Goal: Task Accomplishment & Management: Use online tool/utility

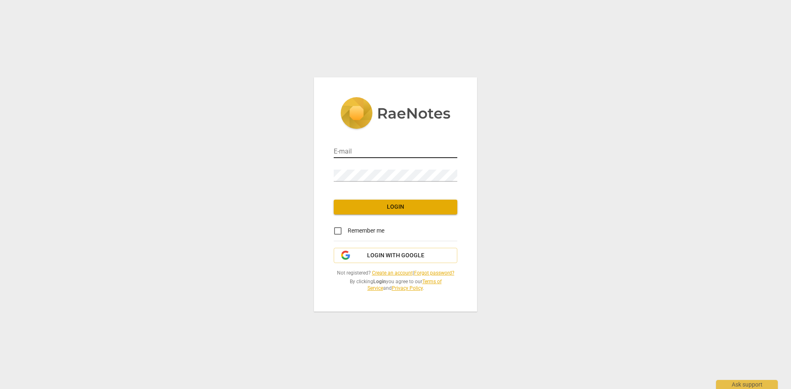
click at [382, 152] on input "email" at bounding box center [396, 152] width 124 height 12
click at [387, 150] on input "email" at bounding box center [396, 152] width 124 height 12
click at [396, 273] on link "Create an account" at bounding box center [392, 273] width 41 height 6
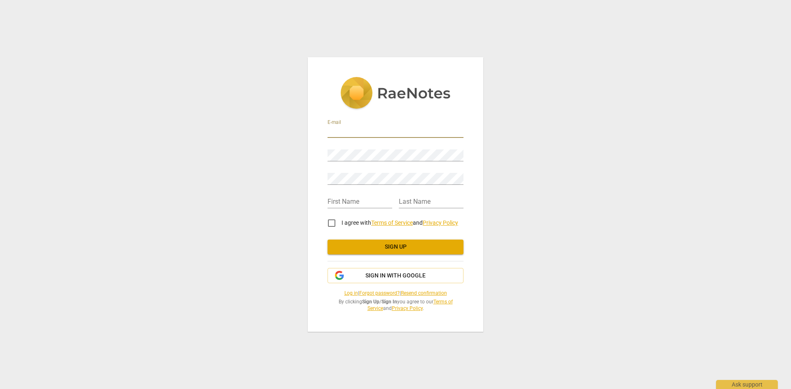
click at [376, 131] on input "email" at bounding box center [395, 132] width 136 height 12
type input "[PERSON_NAME][EMAIL_ADDRESS][DOMAIN_NAME]"
click at [0, 0] on com-1password-button at bounding box center [0, 0] width 0 height 0
click at [351, 202] on input "text" at bounding box center [359, 202] width 65 height 12
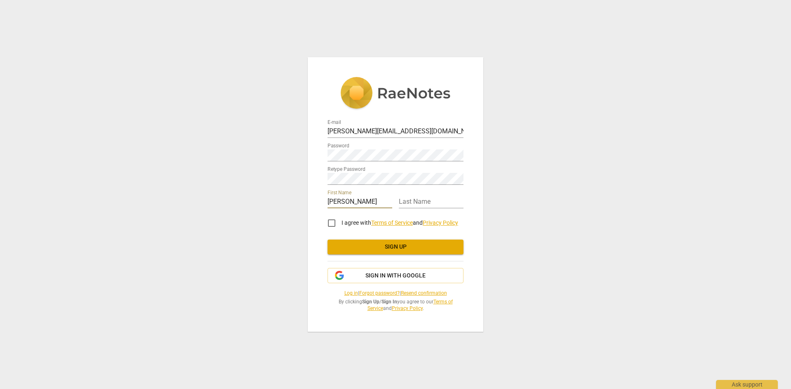
type input "Stefanie"
type input "Eastcott"
click at [329, 220] on input "I agree with Terms of Service and Privacy Policy" at bounding box center [332, 223] width 20 height 20
checkbox input "true"
click at [420, 249] on span "Sign up" at bounding box center [395, 247] width 123 height 8
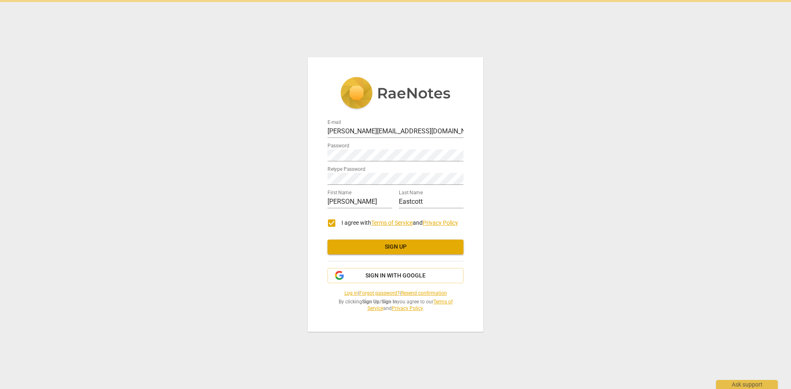
click at [410, 250] on span "Sign up" at bounding box center [395, 247] width 123 height 8
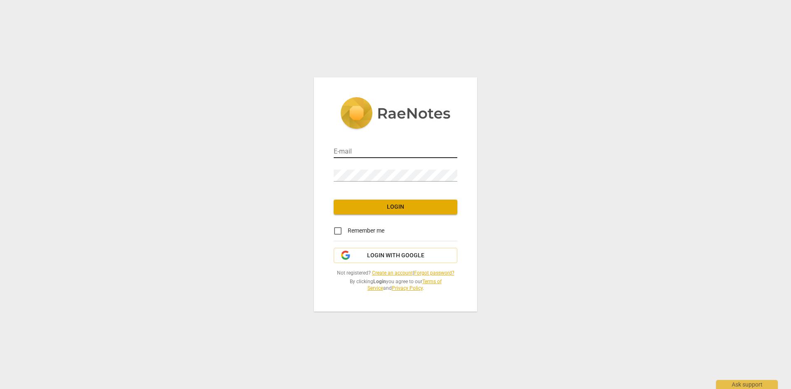
click at [374, 153] on input "email" at bounding box center [396, 152] width 124 height 12
click at [377, 151] on input "email" at bounding box center [396, 152] width 124 height 12
click at [0, 0] on com-1password-button at bounding box center [0, 0] width 0 height 0
click at [355, 148] on input "email" at bounding box center [396, 152] width 124 height 12
click at [365, 148] on input "email" at bounding box center [396, 152] width 124 height 12
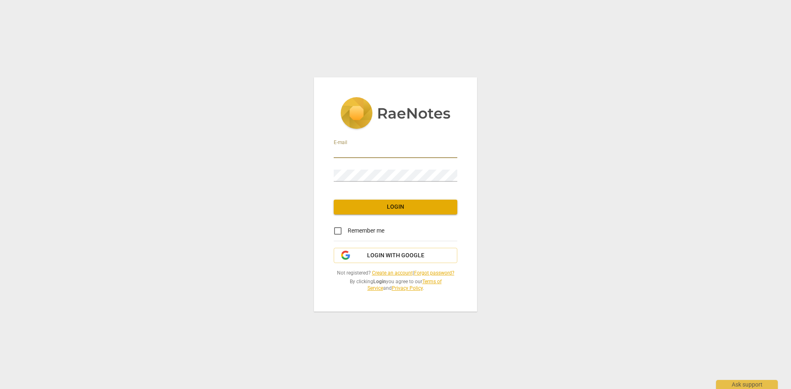
paste input "[PERSON_NAME][EMAIL_ADDRESS][DOMAIN_NAME]"
type input "[PERSON_NAME][EMAIL_ADDRESS][DOMAIN_NAME]"
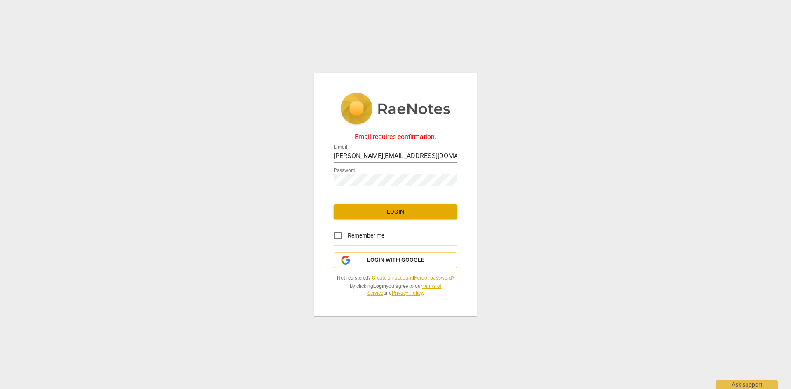
click at [410, 209] on span "Login" at bounding box center [395, 212] width 110 height 8
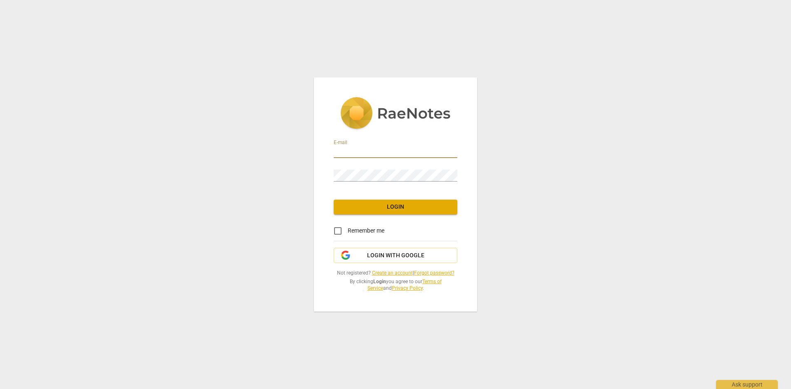
click at [378, 150] on input "email" at bounding box center [396, 152] width 124 height 12
type input "[PERSON_NAME][EMAIL_ADDRESS][DOMAIN_NAME]"
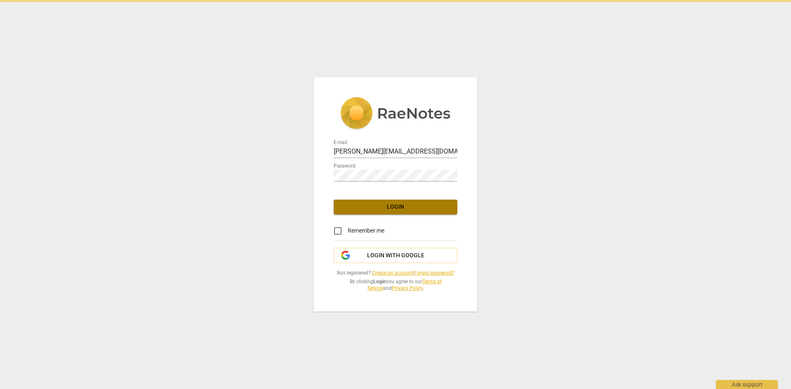
click at [398, 206] on span "Login" at bounding box center [395, 207] width 110 height 8
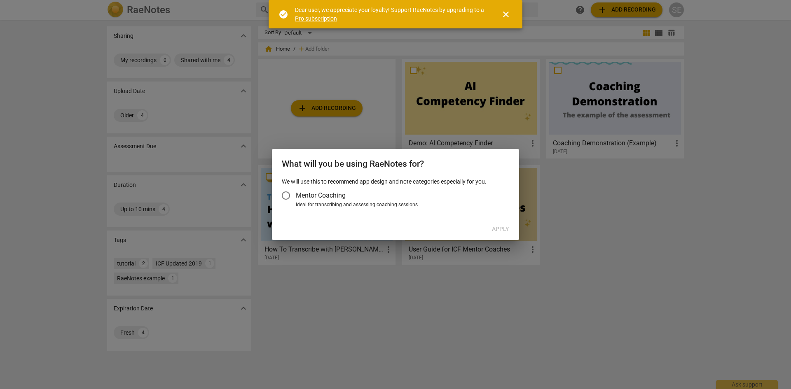
click at [506, 14] on span "close" at bounding box center [506, 14] width 10 height 10
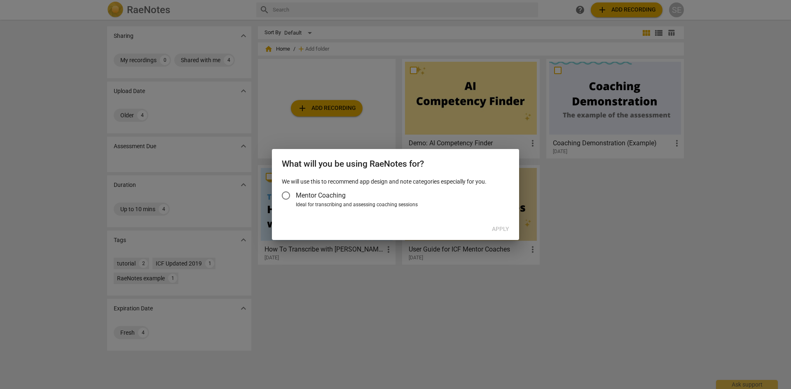
click at [287, 195] on input "Mentor Coaching" at bounding box center [286, 196] width 20 height 20
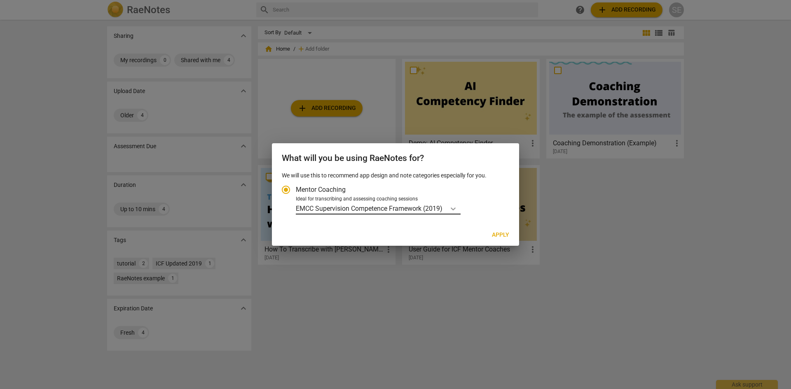
click at [453, 208] on icon "Account type" at bounding box center [453, 209] width 8 height 8
click at [0, 0] on input "Ideal for transcribing and assessing coaching sessions EMCC Supervision Compete…" at bounding box center [0, 0] width 0 height 0
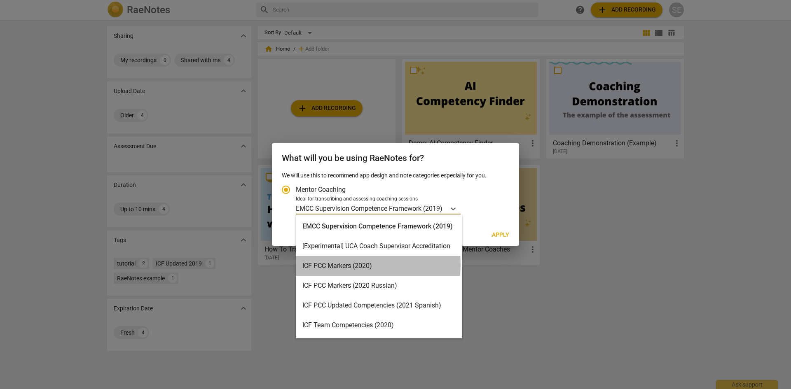
click at [362, 264] on div "ICF PCC Markers (2020)" at bounding box center [379, 266] width 166 height 20
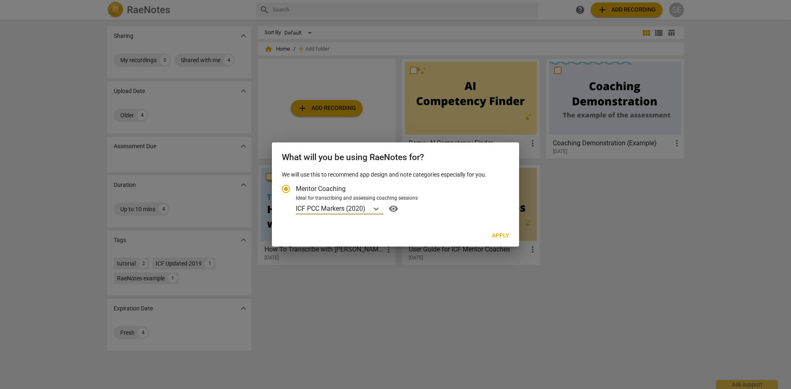
click at [496, 234] on span "Apply" at bounding box center [500, 236] width 17 height 8
radio input "false"
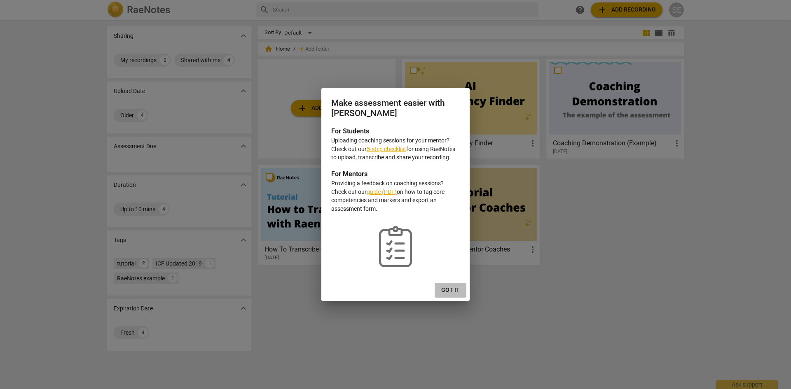
click at [448, 289] on span "Got it" at bounding box center [450, 290] width 19 height 8
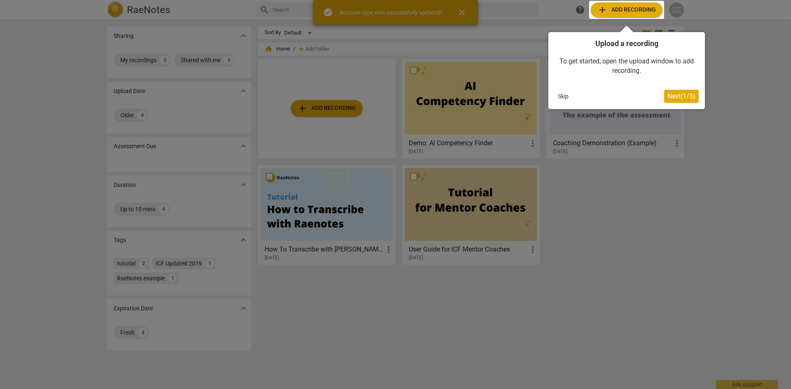
click at [686, 97] on span "Next ( 1 / 3 )" at bounding box center [681, 96] width 28 height 8
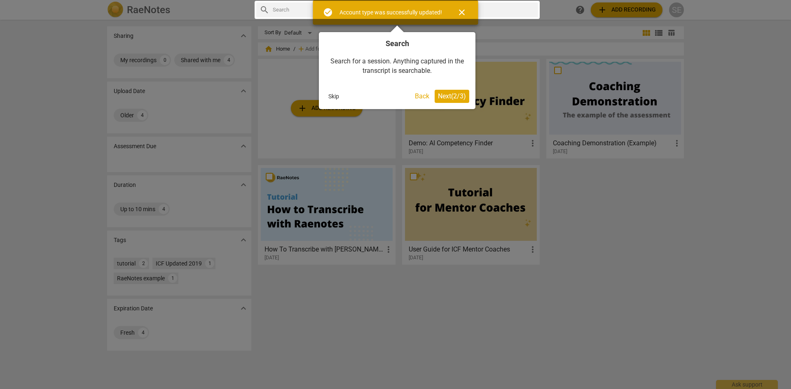
click at [458, 96] on span "Next ( 2 / 3 )" at bounding box center [452, 96] width 28 height 8
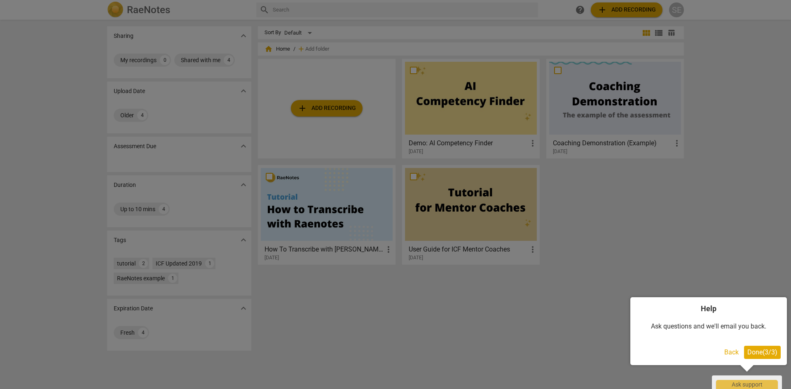
click at [760, 356] on span "Done ( 3 / 3 )" at bounding box center [762, 352] width 30 height 8
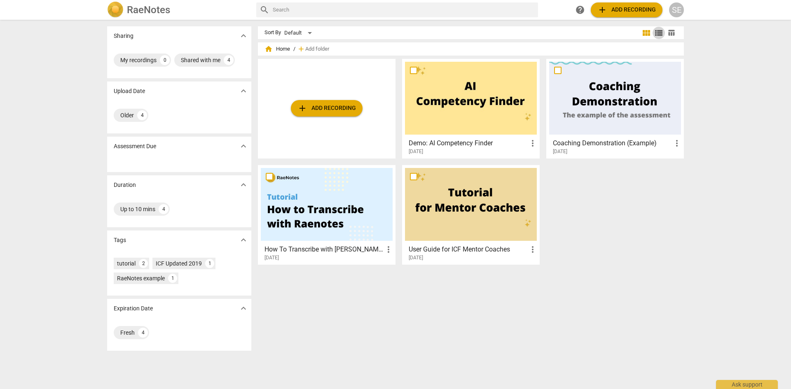
click at [657, 31] on span "view_list" at bounding box center [659, 33] width 10 height 10
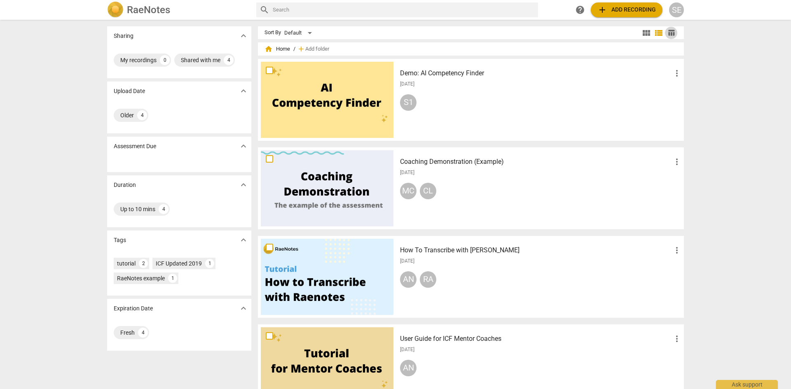
click at [670, 33] on span "table_chart" at bounding box center [671, 33] width 8 height 8
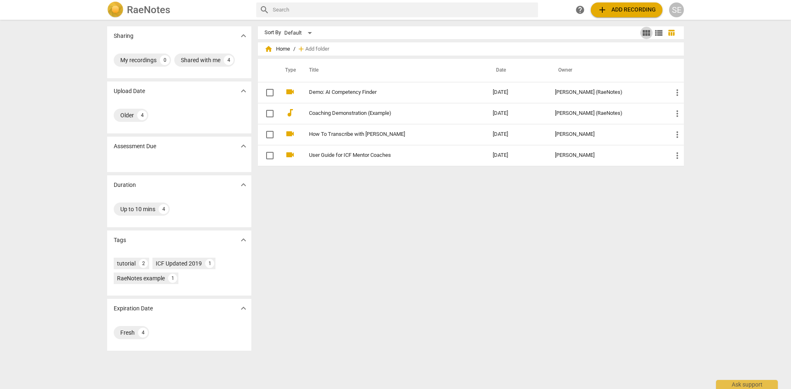
click at [644, 31] on span "view_module" at bounding box center [646, 33] width 10 height 10
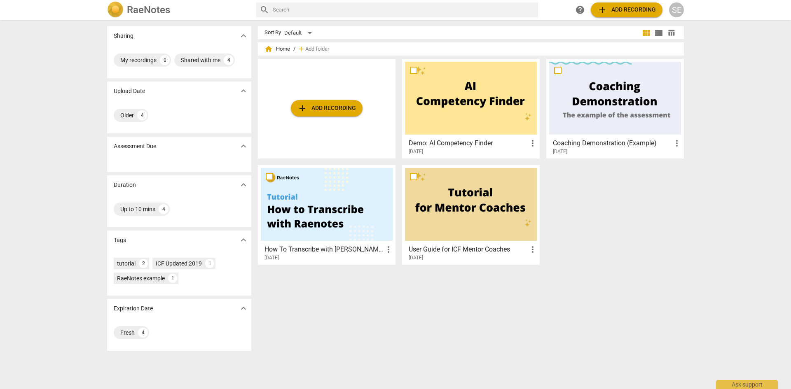
click at [268, 49] on span "home" at bounding box center [268, 49] width 8 height 8
click at [202, 61] on div "Shared with me" at bounding box center [201, 60] width 40 height 8
click at [326, 107] on span "add Add recording" at bounding box center [326, 108] width 58 height 10
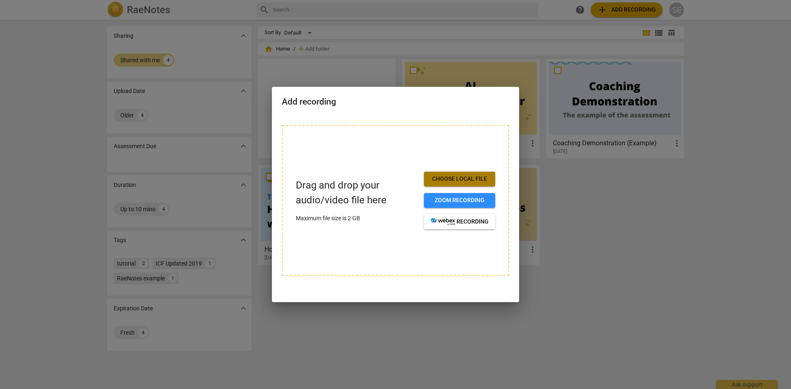
click at [473, 177] on span "Choose local file" at bounding box center [459, 179] width 58 height 8
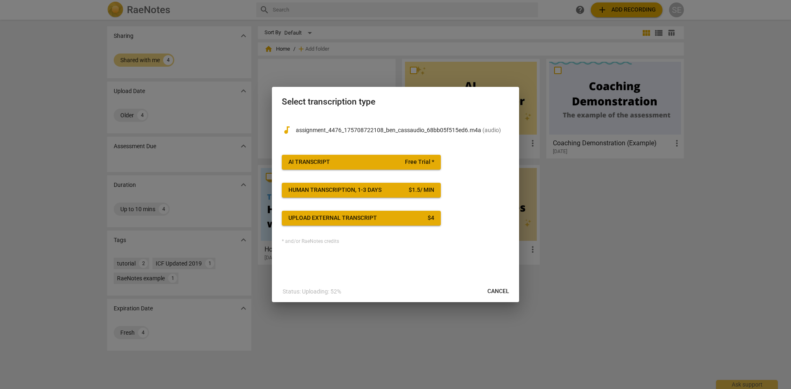
click at [358, 159] on span "AI Transcript Free Trial *" at bounding box center [361, 162] width 146 height 8
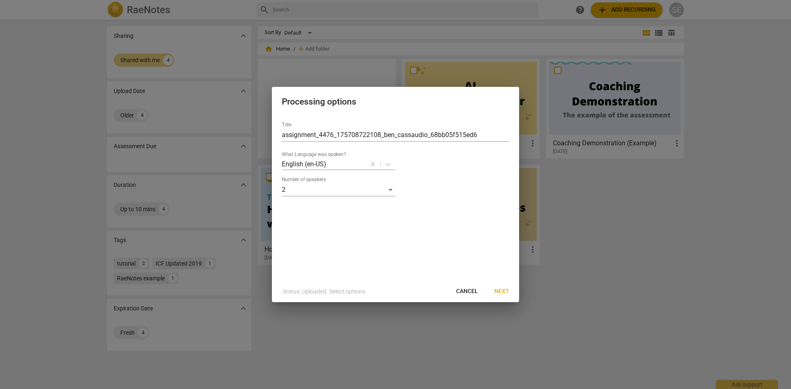
click at [499, 290] on span "Next" at bounding box center [501, 292] width 15 height 8
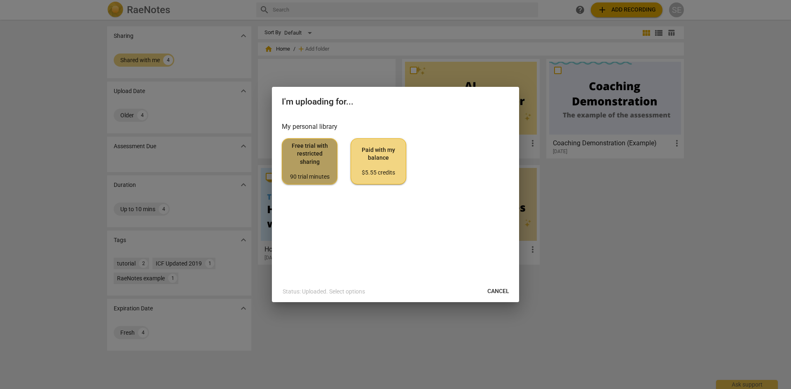
click at [305, 166] on span "Free trial with restricted sharing 90 trial minutes" at bounding box center [310, 161] width 42 height 39
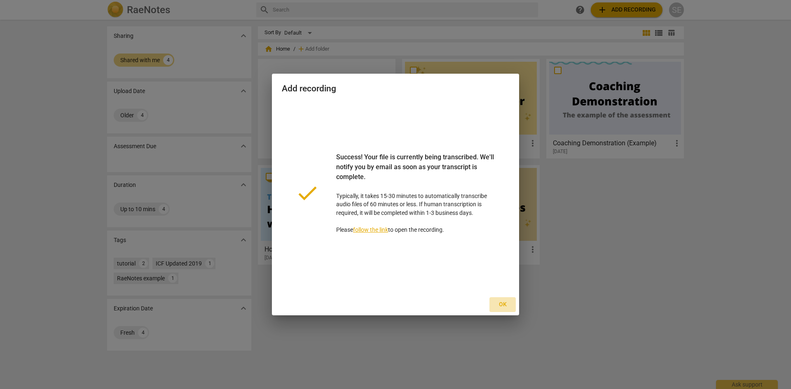
click at [505, 301] on span "Ok" at bounding box center [502, 305] width 13 height 8
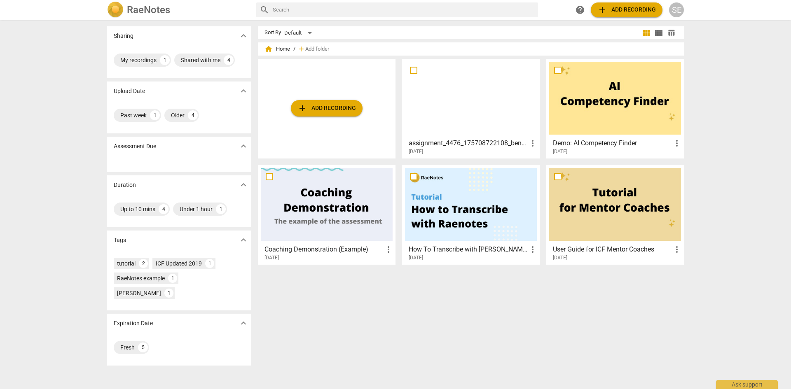
click at [678, 8] on div "SE" at bounding box center [676, 9] width 15 height 15
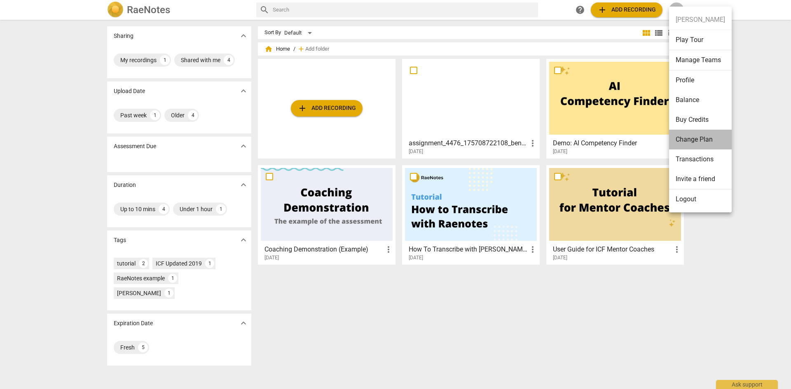
click at [699, 141] on li "Change Plan" at bounding box center [700, 140] width 63 height 20
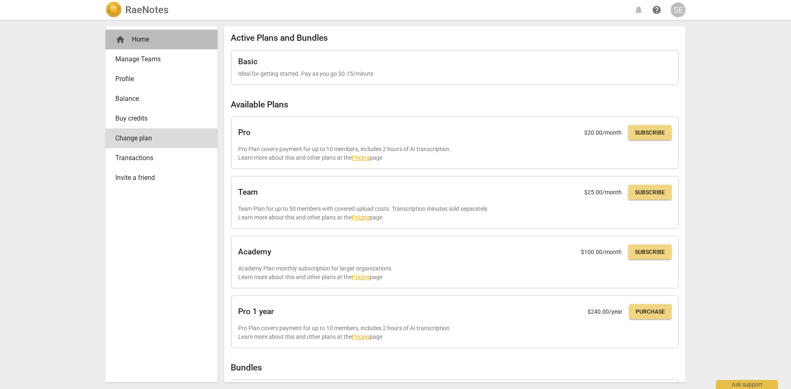
click at [138, 38] on div "home Home" at bounding box center [158, 40] width 86 height 10
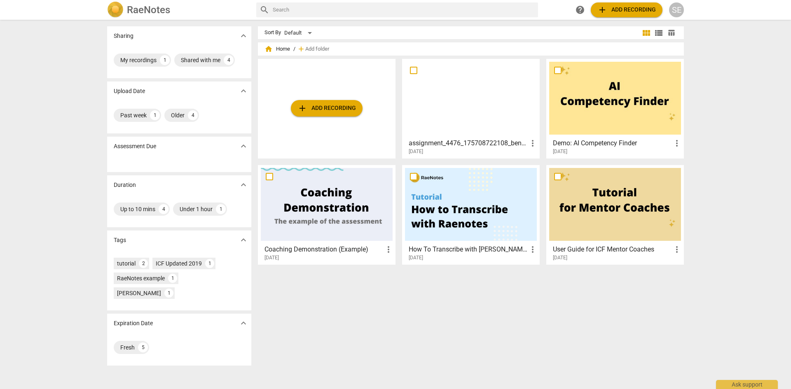
click at [482, 103] on div at bounding box center [471, 98] width 132 height 73
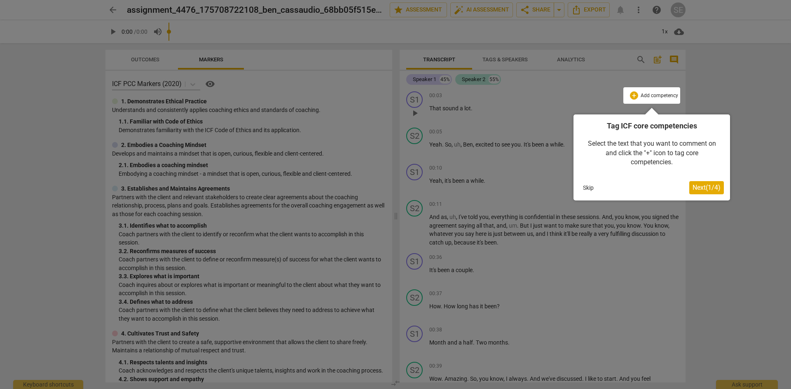
click at [699, 189] on span "Next ( 1 / 4 )" at bounding box center [706, 188] width 28 height 8
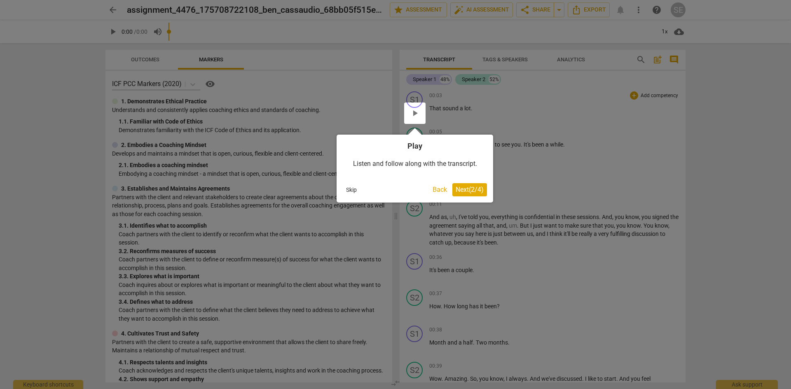
click at [470, 193] on span "Next ( 2 / 4 )" at bounding box center [470, 190] width 28 height 8
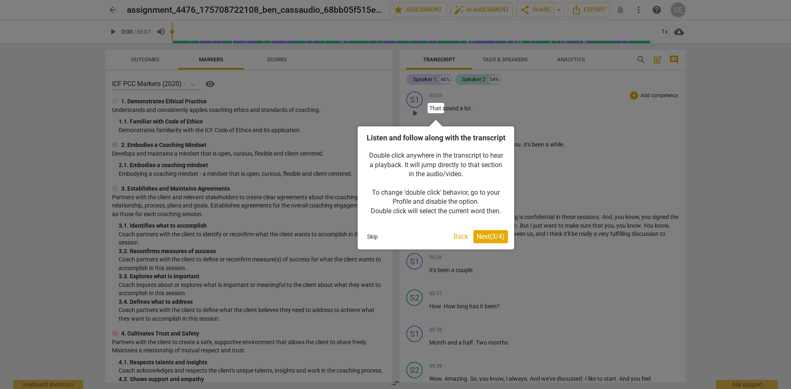
click at [487, 241] on span "Next ( 3 / 4 )" at bounding box center [491, 237] width 28 height 8
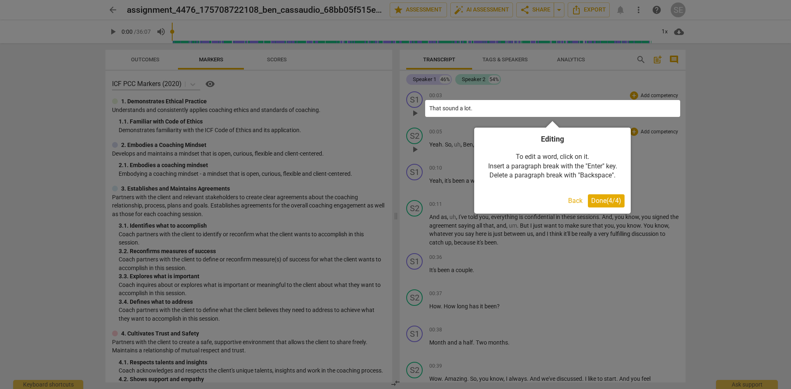
click at [619, 205] on span "Done ( 4 / 4 )" at bounding box center [606, 201] width 30 height 8
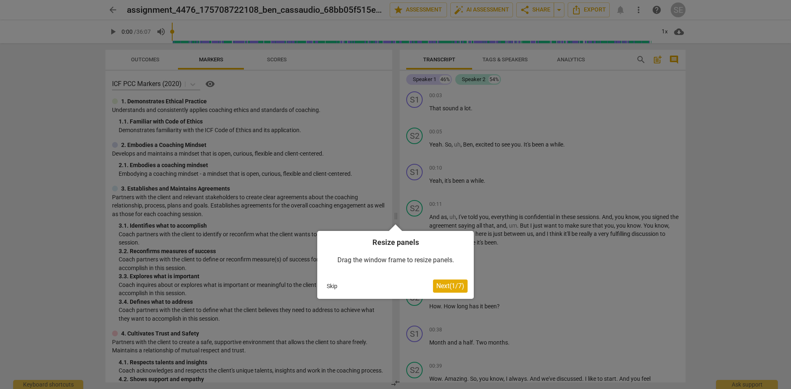
click at [446, 286] on span "Next ( 1 / 7 )" at bounding box center [450, 286] width 28 height 8
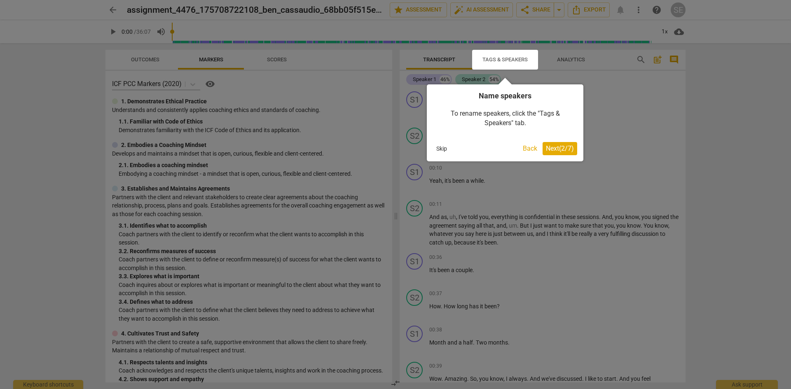
click at [566, 148] on span "Next ( 2 / 7 )" at bounding box center [560, 149] width 28 height 8
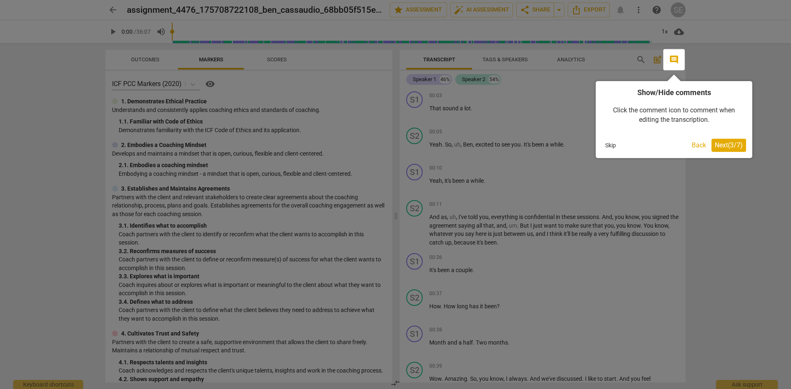
click at [730, 143] on span "Next ( 3 / 7 )" at bounding box center [729, 145] width 28 height 8
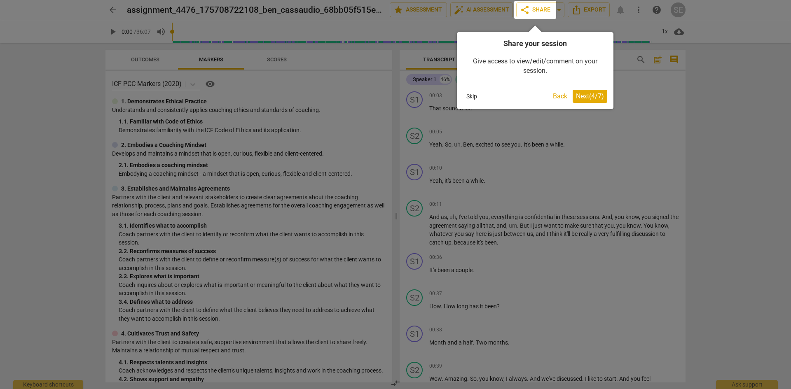
click at [578, 97] on span "Next ( 4 / 7 )" at bounding box center [590, 96] width 28 height 8
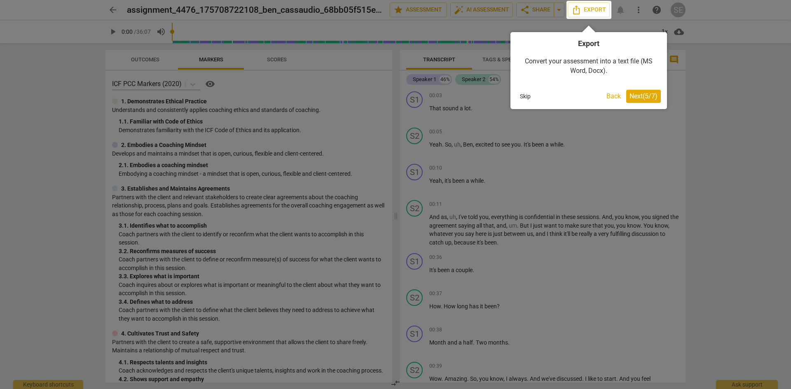
click at [648, 98] on span "Next ( 5 / 7 )" at bounding box center [643, 96] width 28 height 8
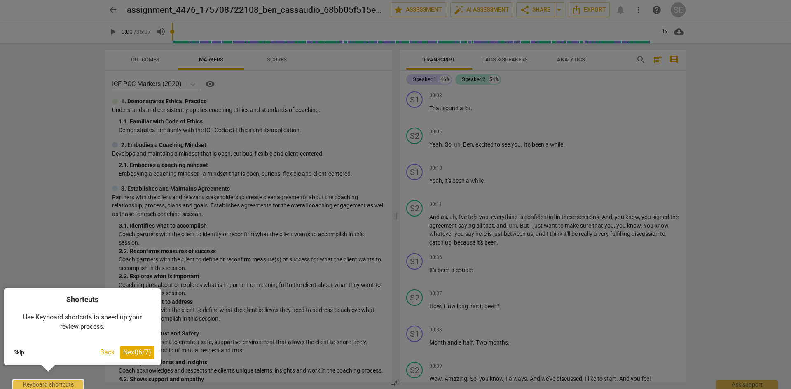
click at [134, 351] on span "Next ( 6 / 7 )" at bounding box center [137, 352] width 28 height 8
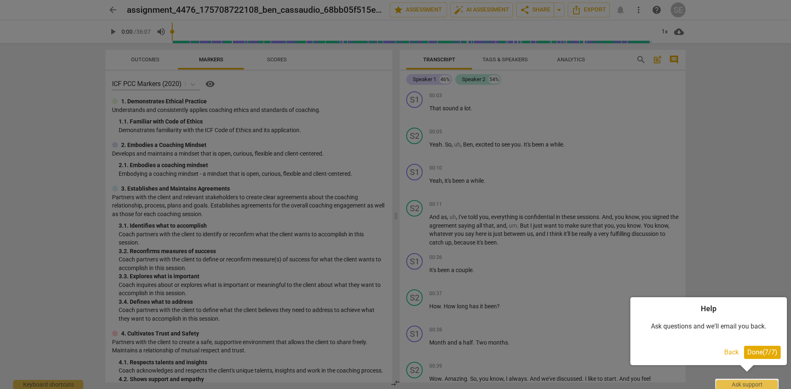
click at [765, 354] on span "Done ( 7 / 7 )" at bounding box center [762, 352] width 30 height 8
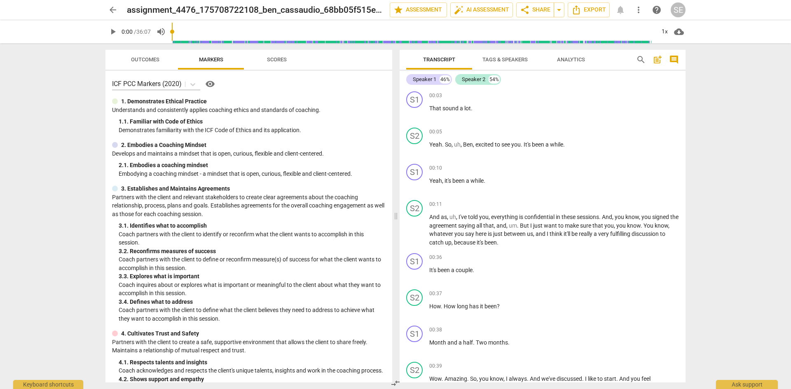
click at [145, 58] on span "Outcomes" at bounding box center [145, 59] width 28 height 6
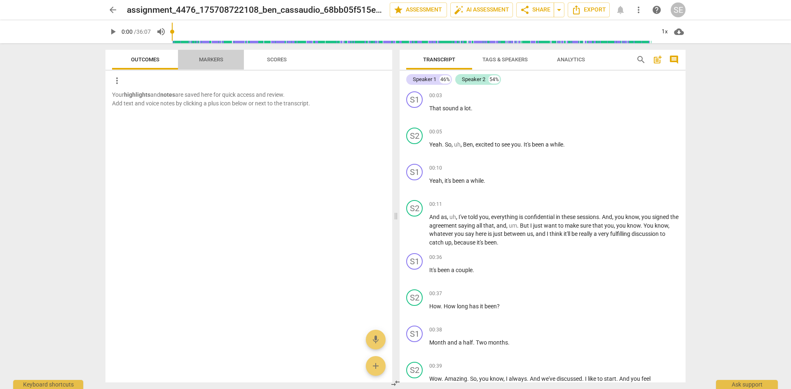
click at [213, 61] on span "Markers" at bounding box center [211, 59] width 24 height 6
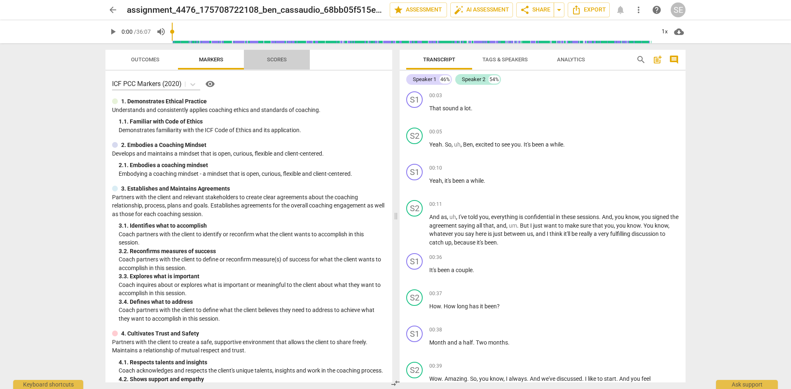
click at [280, 58] on span "Scores" at bounding box center [277, 59] width 20 height 6
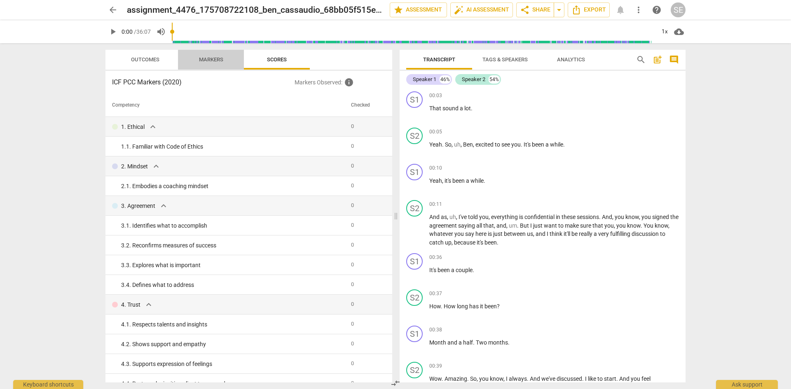
click at [201, 58] on span "Markers" at bounding box center [211, 59] width 24 height 6
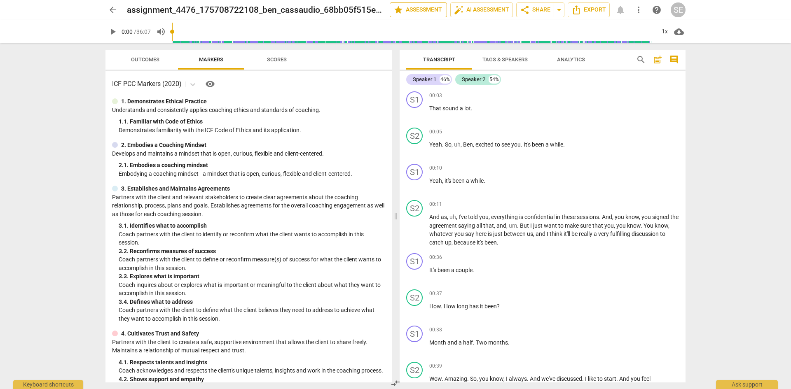
click at [426, 9] on span "star Assessment" at bounding box center [418, 10] width 50 height 10
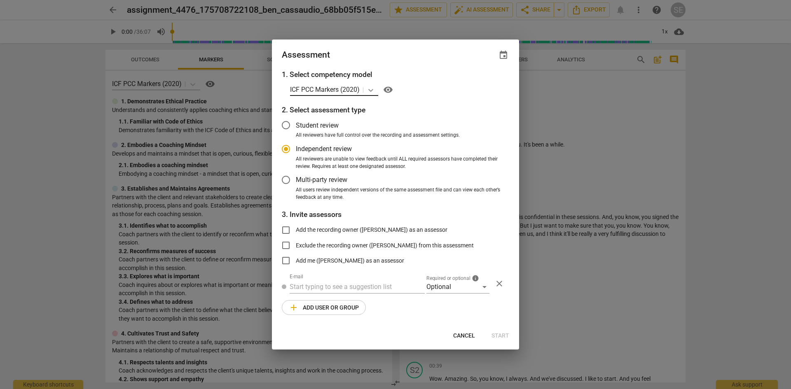
click at [375, 90] on icon at bounding box center [371, 90] width 8 height 8
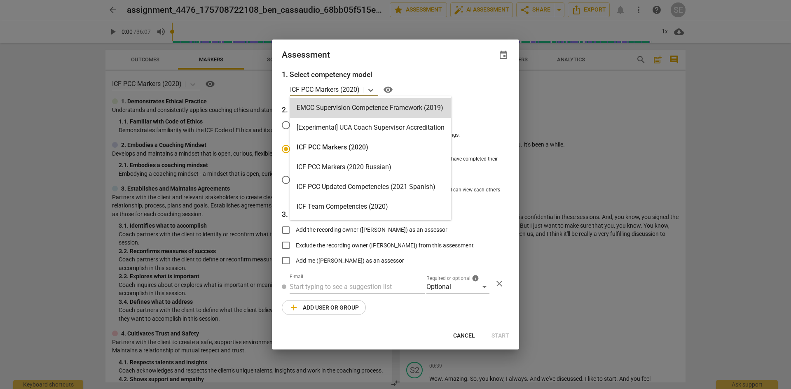
click at [444, 72] on h3 "1. Select competency model" at bounding box center [395, 74] width 227 height 11
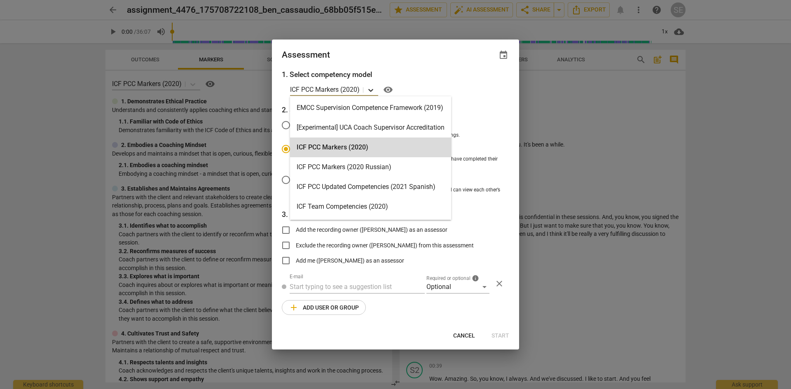
click at [372, 89] on icon at bounding box center [371, 90] width 8 height 8
click at [380, 143] on div "ICF PCC Markers (2020)" at bounding box center [370, 148] width 161 height 20
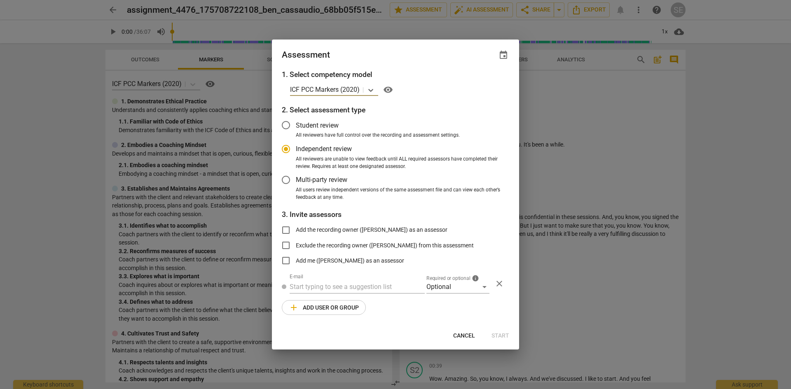
drag, startPoint x: 466, startPoint y: 334, endPoint x: 494, endPoint y: 305, distance: 40.8
click at [466, 334] on span "Cancel" at bounding box center [464, 336] width 22 height 8
radio input "false"
